Goal: Task Accomplishment & Management: Complete application form

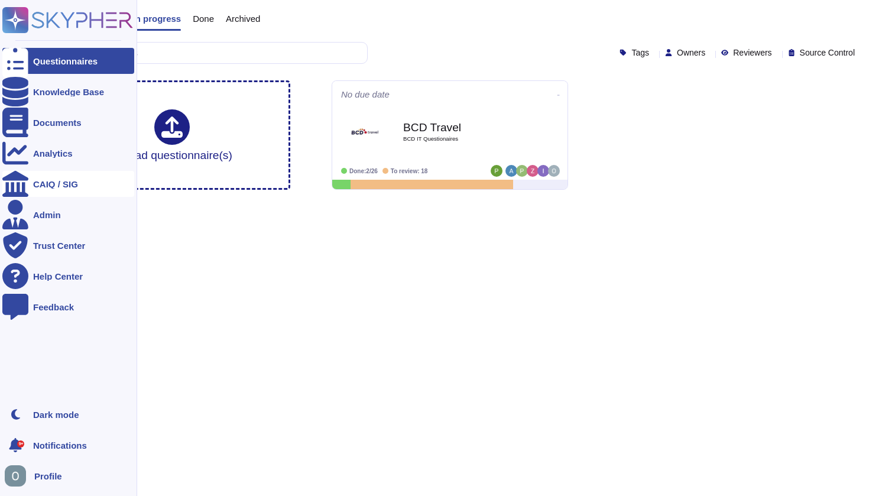
click at [48, 184] on div "CAIQ / SIG" at bounding box center [55, 184] width 45 height 9
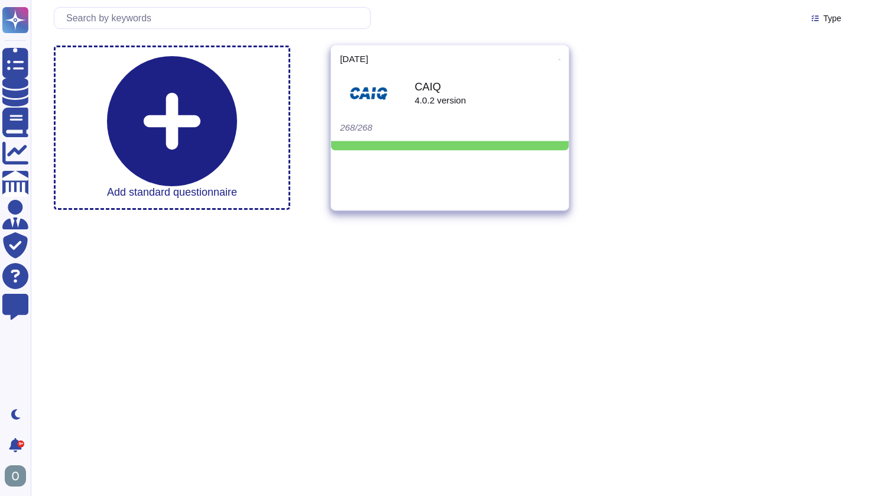
click at [443, 101] on div "4.0.2 version" at bounding box center [439, 99] width 51 height 9
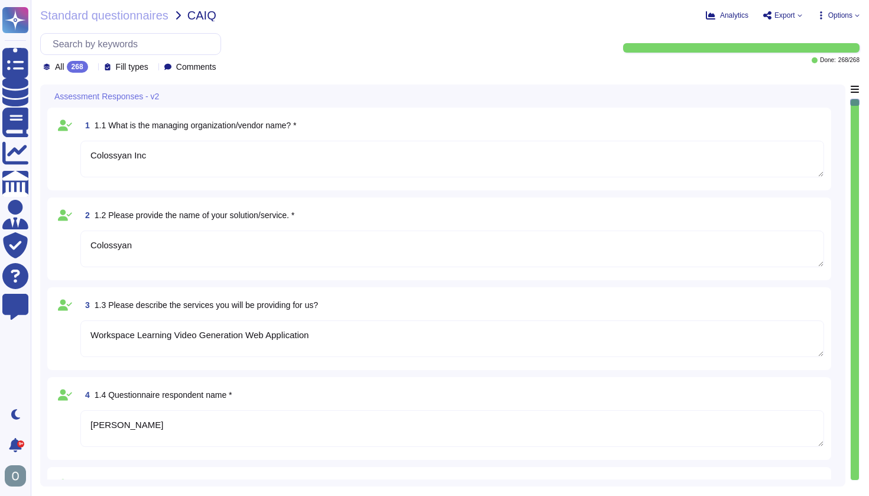
type textarea "Colossyan Inc"
type textarea "Colossyan"
type textarea "Workspace Learning Video Generation Web Application"
type textarea "[PERSON_NAME]"
type textarea "VP of Product and Engineering"
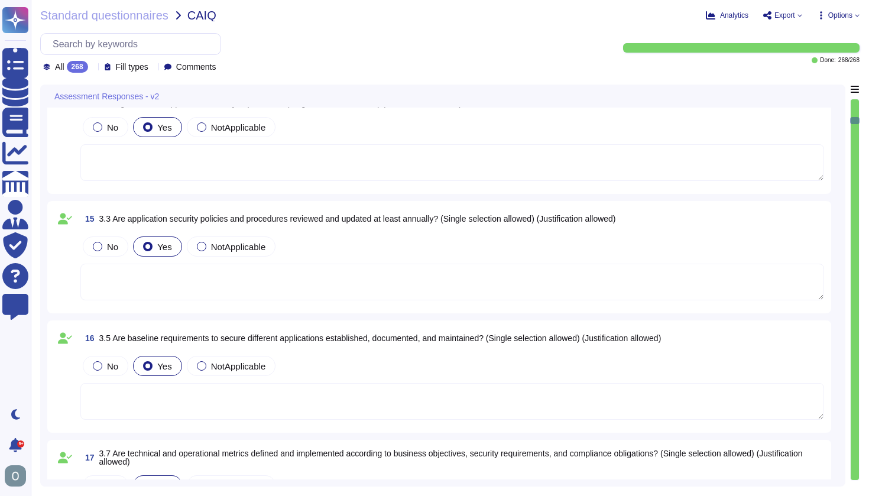
scroll to position [1406, 0]
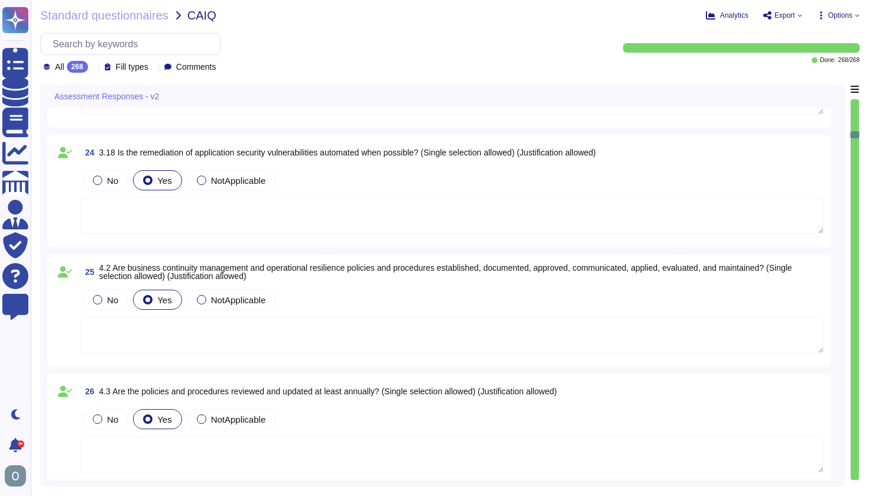
type textarea "See more in our Business Continuity plan."
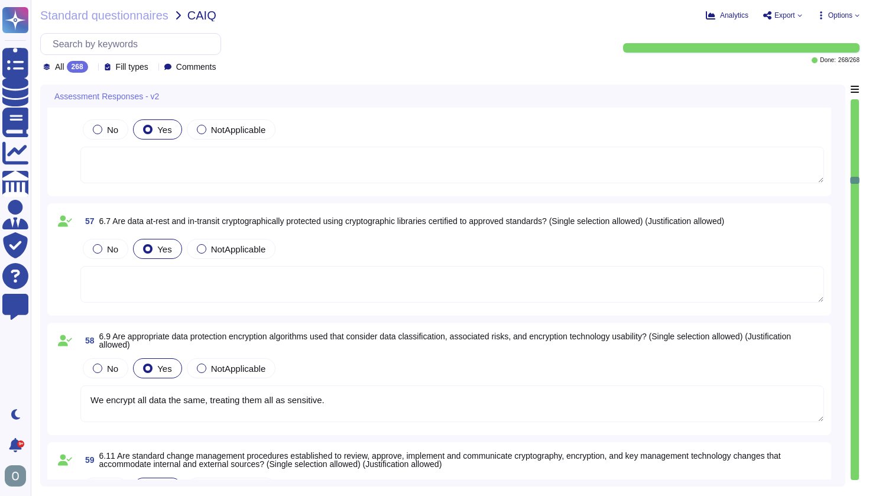
type textarea "We encrypt all data the same, treating them all as sensitive."
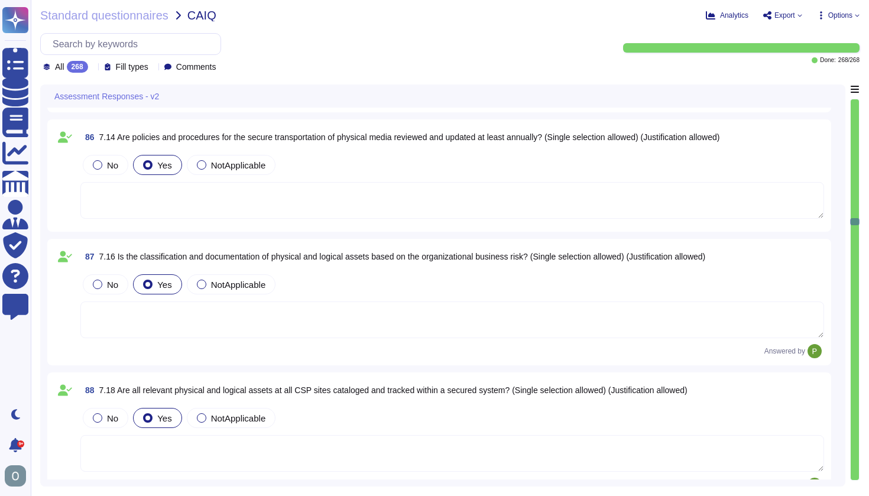
scroll to position [9613, 0]
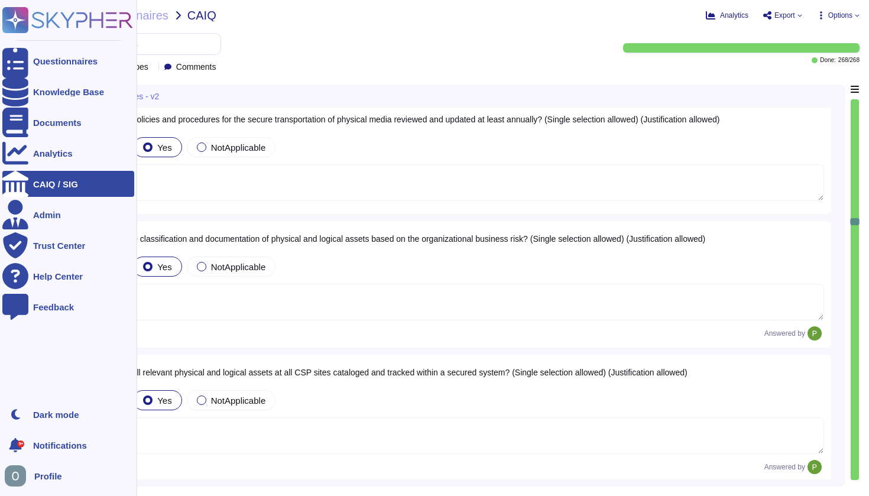
click at [41, 184] on div "CAIQ / SIG" at bounding box center [55, 184] width 45 height 9
